Goal: Information Seeking & Learning: Learn about a topic

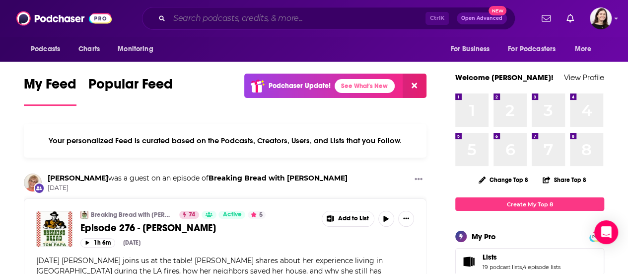
click at [211, 21] on input "Search podcasts, credits, & more..." at bounding box center [297, 18] width 256 height 16
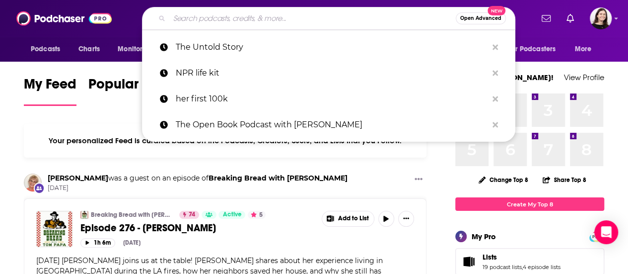
paste input "[URL][DOMAIN_NAME][PERSON_NAME]"
type input "[URL][DOMAIN_NAME][PERSON_NAME]"
paste input "Air Force Historical Foundation"
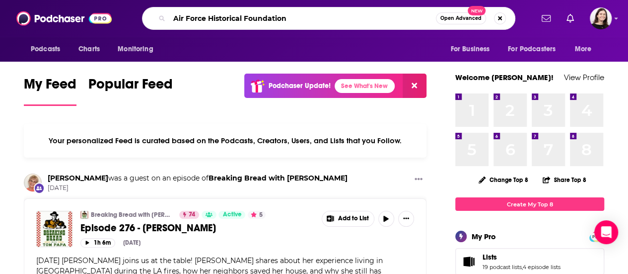
type input "Air Force Historical Foundation"
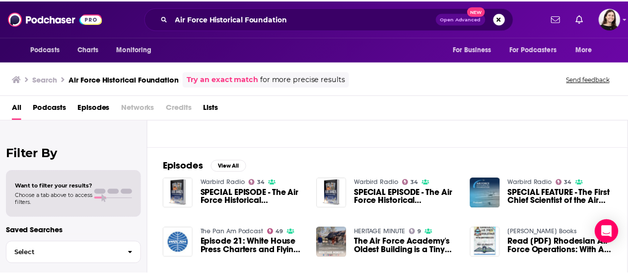
scroll to position [112, 0]
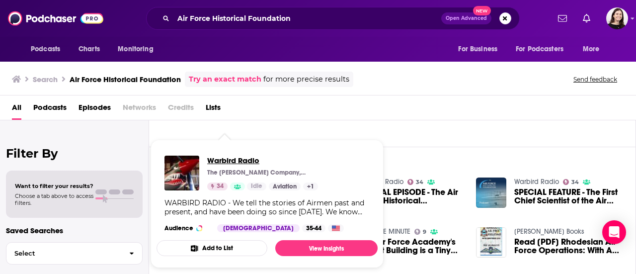
click at [224, 161] on span "Warbird Radio" at bounding box center [262, 159] width 111 height 9
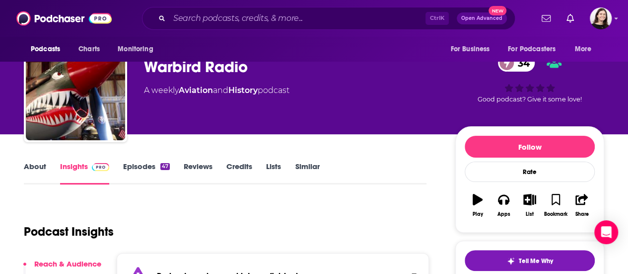
scroll to position [28, 0]
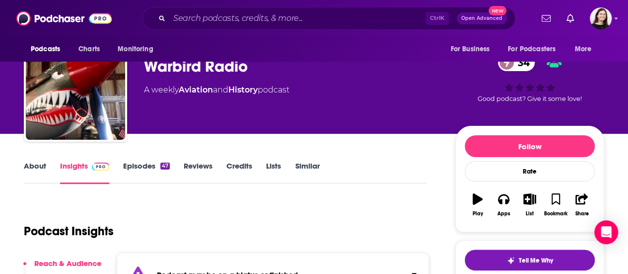
click at [138, 170] on link "Episodes 47" at bounding box center [146, 172] width 47 height 23
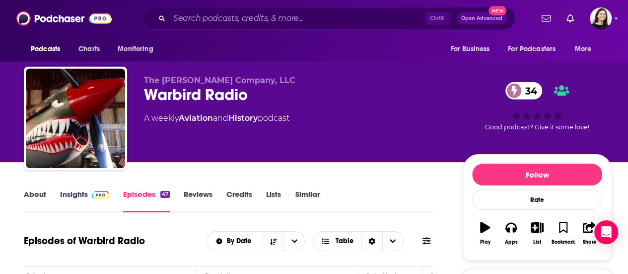
click at [64, 198] on link "Insights" at bounding box center [84, 200] width 49 height 23
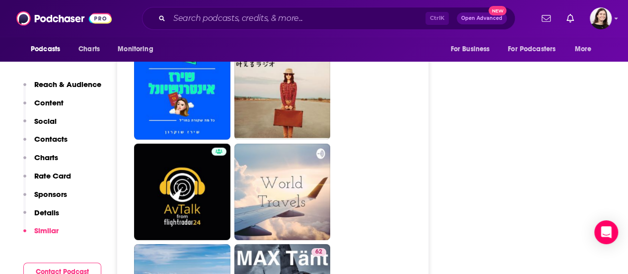
scroll to position [3290, 0]
click at [67, 44] on icon "open menu" at bounding box center [66, 47] width 4 height 7
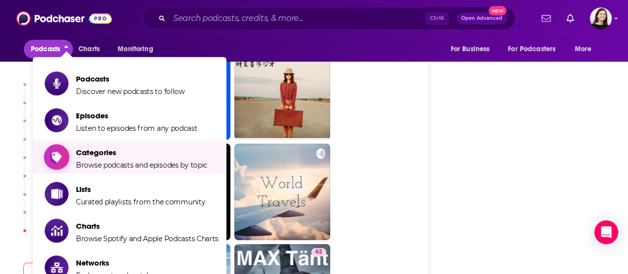
click at [88, 164] on span "Browse podcasts and episodes by topic" at bounding box center [142, 164] width 132 height 9
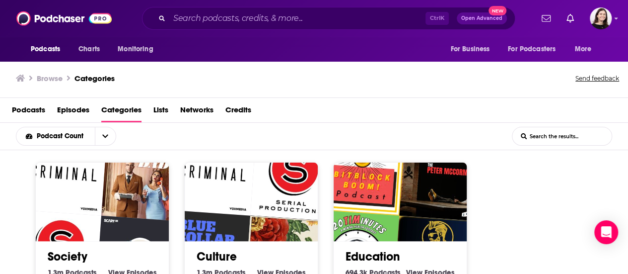
click at [533, 134] on input "List Search Input" at bounding box center [562, 136] width 99 height 18
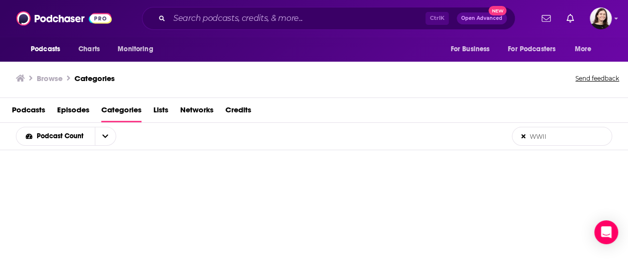
click at [533, 134] on input "WWII" at bounding box center [562, 136] width 99 height 18
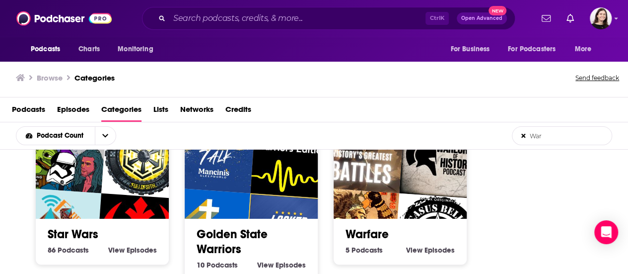
scroll to position [13, 0]
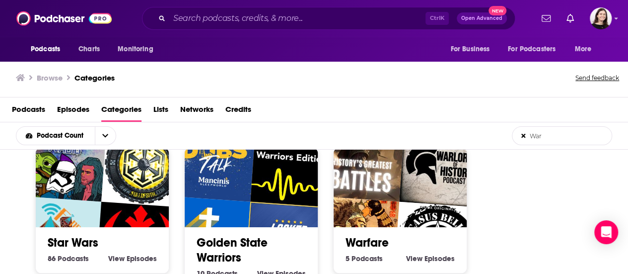
click at [533, 136] on input "War" at bounding box center [562, 136] width 99 height 18
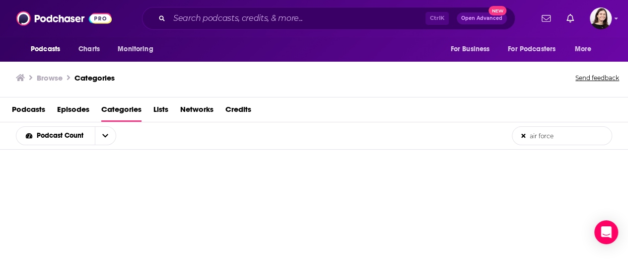
click at [533, 140] on input "air force" at bounding box center [562, 136] width 99 height 18
type input "military"
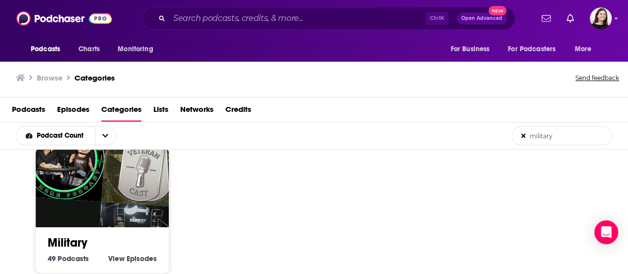
click at [108, 246] on h2 "Military" at bounding box center [102, 242] width 109 height 15
click at [79, 197] on img "SFH Presents: One More Podcast" at bounding box center [64, 158] width 85 height 85
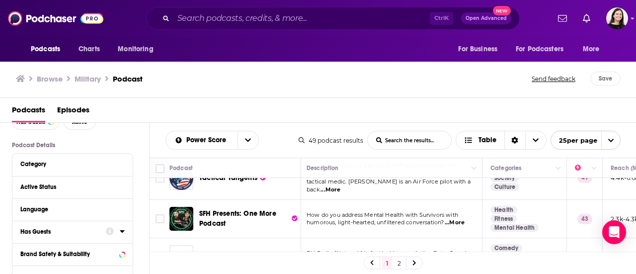
scroll to position [518, 2]
click at [218, 22] on input "Search podcasts, credits, & more..." at bounding box center [301, 18] width 256 height 16
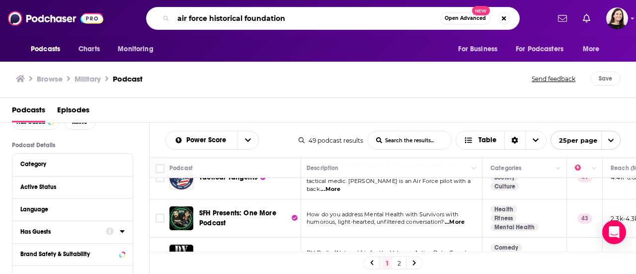
type input "air force historical foundation"
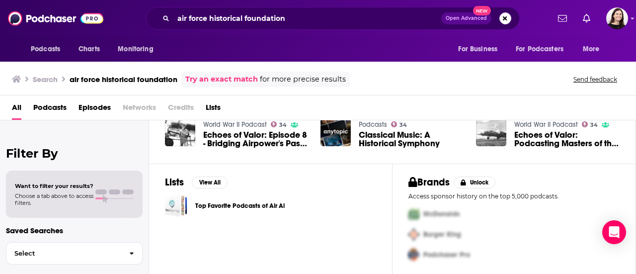
scroll to position [276, 0]
